Goal: Check status: Check status

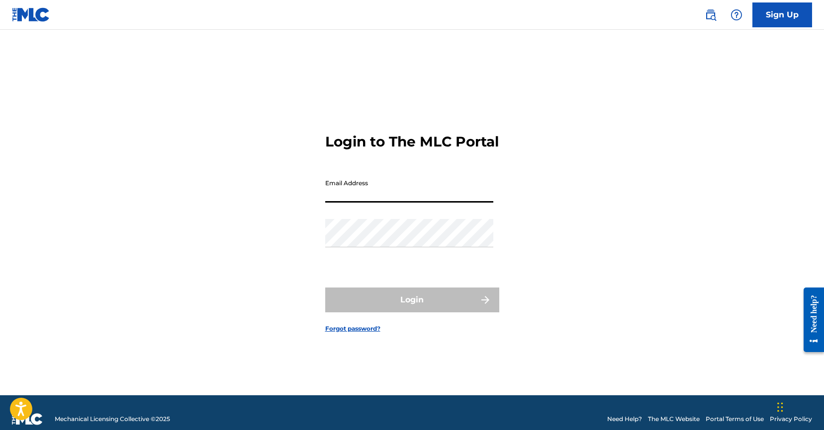
click at [368, 203] on input "Email Address" at bounding box center [409, 188] width 168 height 28
type input "[PERSON_NAME][EMAIL_ADDRESS][DOMAIN_NAME]"
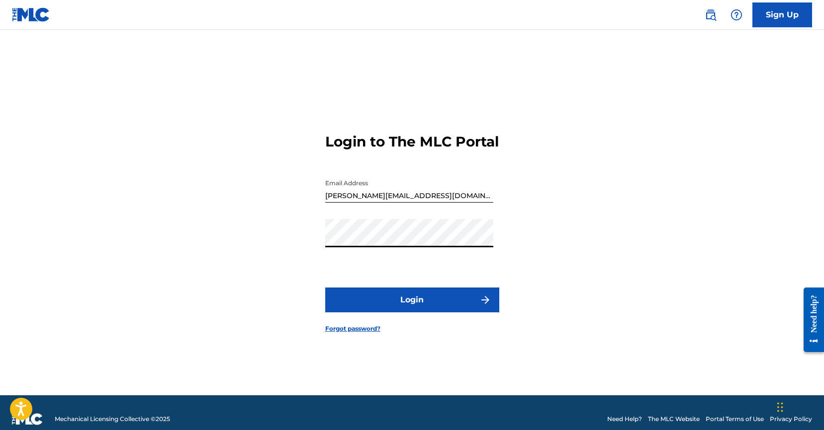
click at [398, 307] on button "Login" at bounding box center [412, 300] width 174 height 25
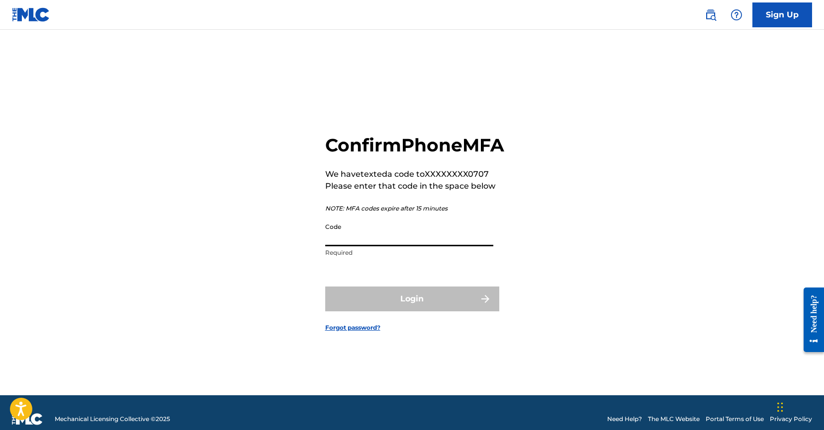
click at [368, 247] on input "Code" at bounding box center [409, 232] width 168 height 28
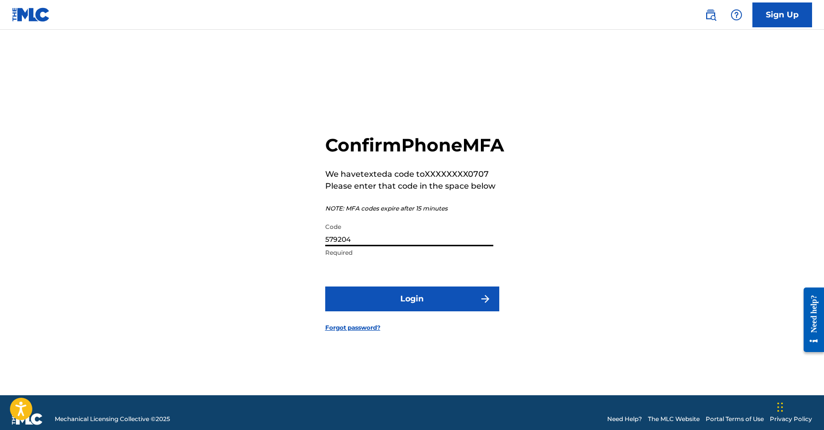
type input "579204"
click at [395, 305] on button "Login" at bounding box center [412, 299] width 174 height 25
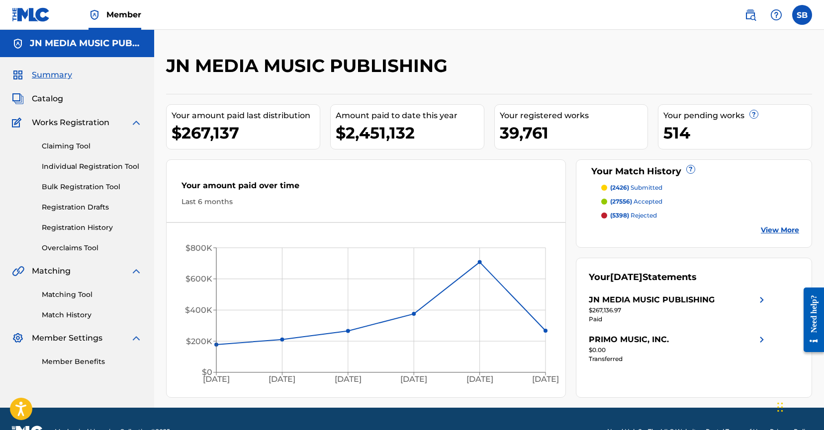
click at [88, 171] on link "Individual Registration Tool" at bounding box center [92, 167] width 100 height 10
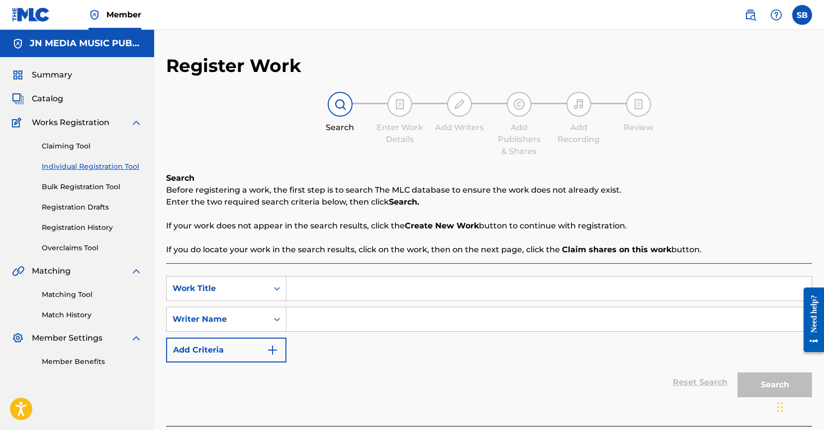
click at [119, 223] on link "Registration History" at bounding box center [92, 228] width 100 height 10
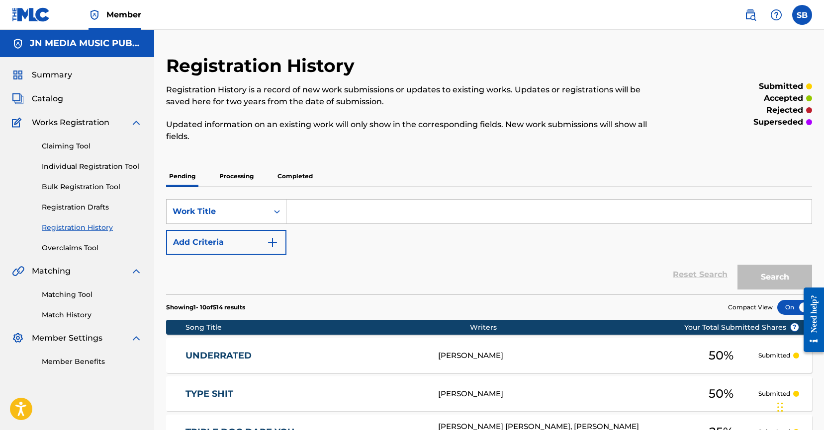
click at [243, 173] on p "Processing" at bounding box center [236, 176] width 40 height 21
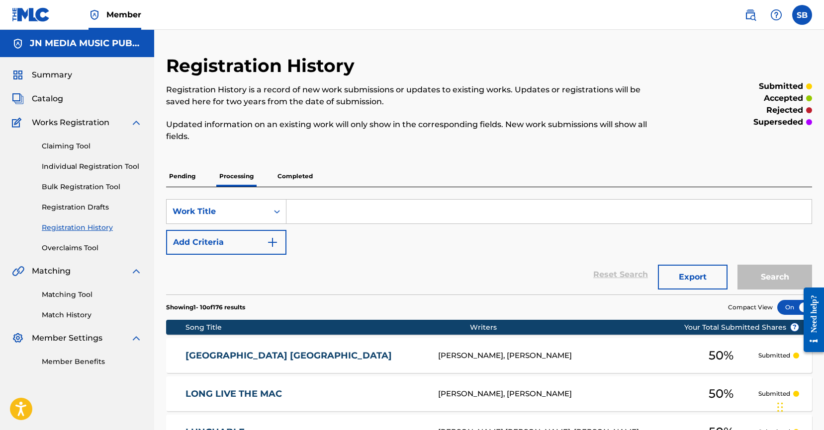
click at [313, 177] on p "Completed" at bounding box center [294, 176] width 41 height 21
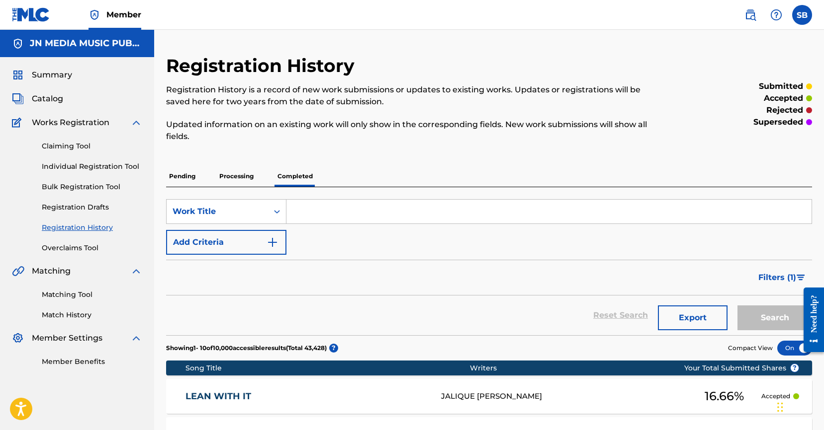
click at [58, 28] on div "Member" at bounding box center [76, 14] width 129 height 29
click at [49, 20] on img at bounding box center [31, 14] width 38 height 14
